Goal: Communication & Community: Ask a question

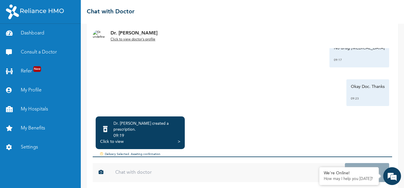
scroll to position [55, 0]
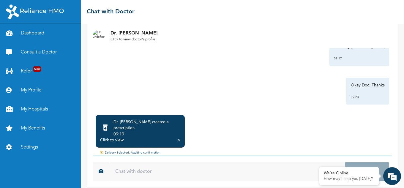
click at [121, 137] on div "Click to view" at bounding box center [111, 140] width 23 height 6
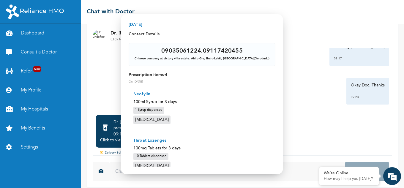
scroll to position [0, 0]
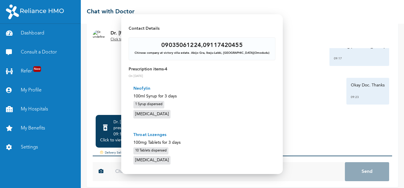
scroll to position [59, 0]
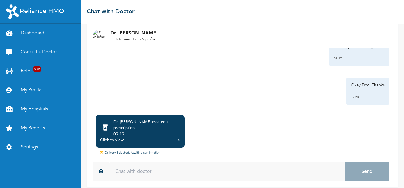
click at [47, 10] on img at bounding box center [35, 11] width 58 height 15
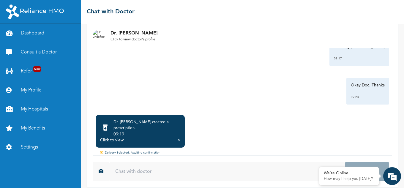
scroll to position [0, 0]
click at [389, 179] on em at bounding box center [392, 176] width 16 height 16
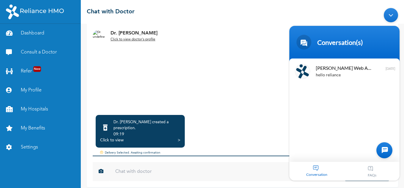
click at [389, 179] on div "FAQs" at bounding box center [372, 171] width 55 height 19
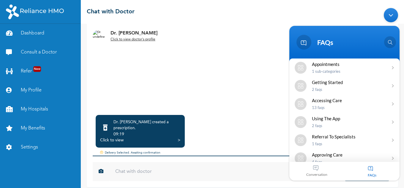
click at [392, 178] on div "FAQs" at bounding box center [372, 171] width 55 height 19
click at [318, 173] on span "Conversation" at bounding box center [317, 174] width 55 height 4
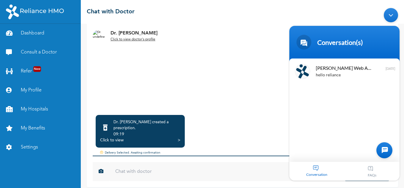
click at [391, 154] on div at bounding box center [385, 150] width 16 height 16
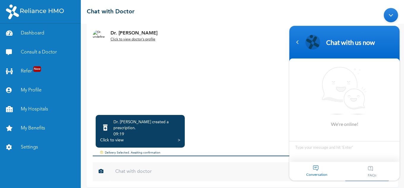
click at [386, 147] on textarea "Type your message and hit 'Enter'" at bounding box center [345, 151] width 110 height 21
type textarea "Hello Goodmorning"
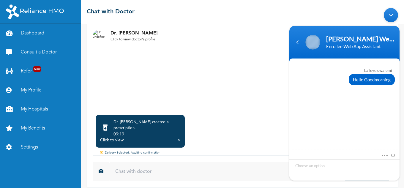
scroll to position [159, 0]
